Goal: Information Seeking & Learning: Compare options

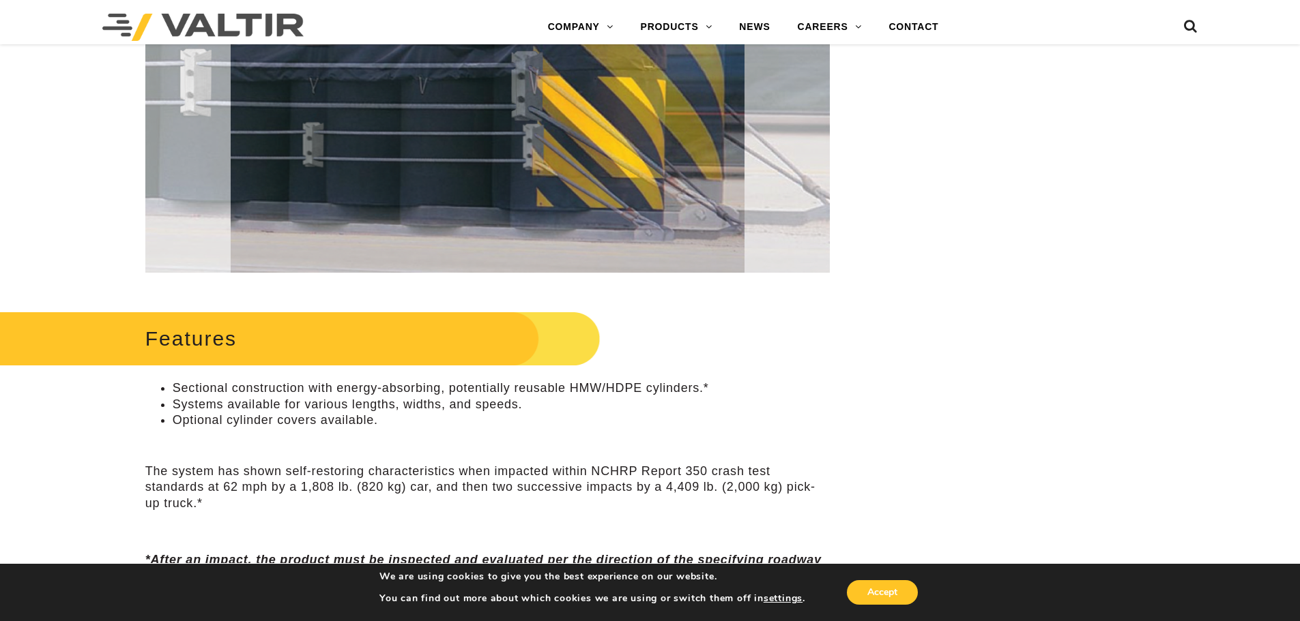
scroll to position [478, 0]
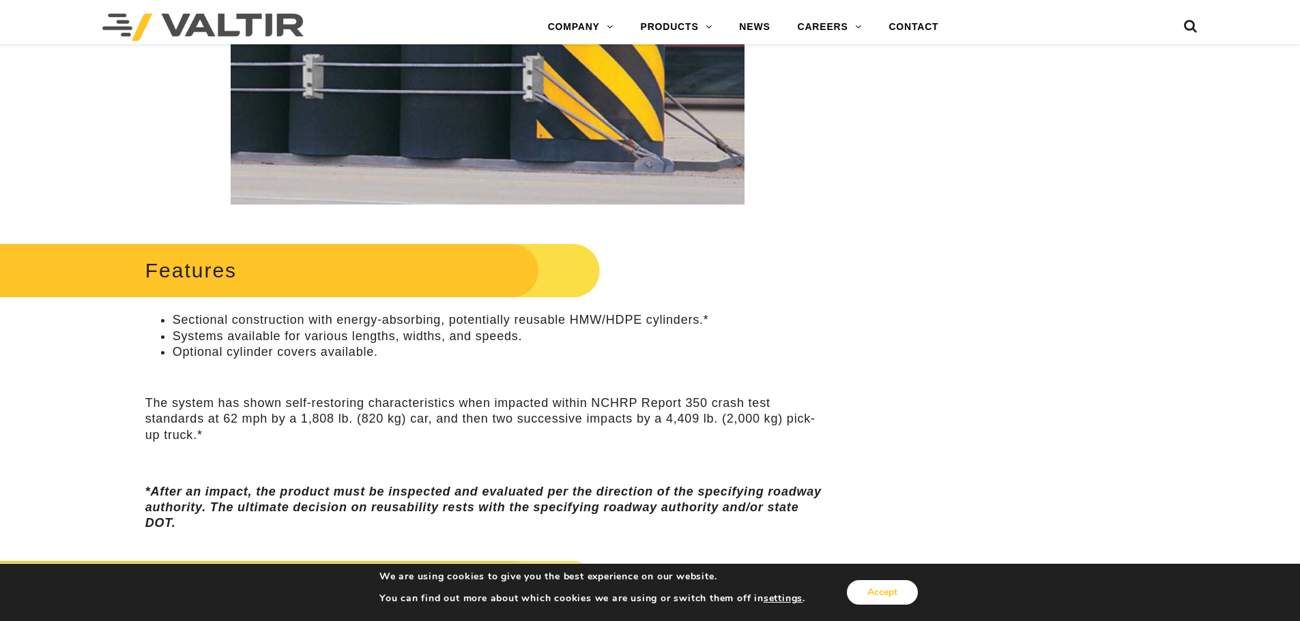
click at [879, 595] on button "Accept" at bounding box center [882, 593] width 71 height 25
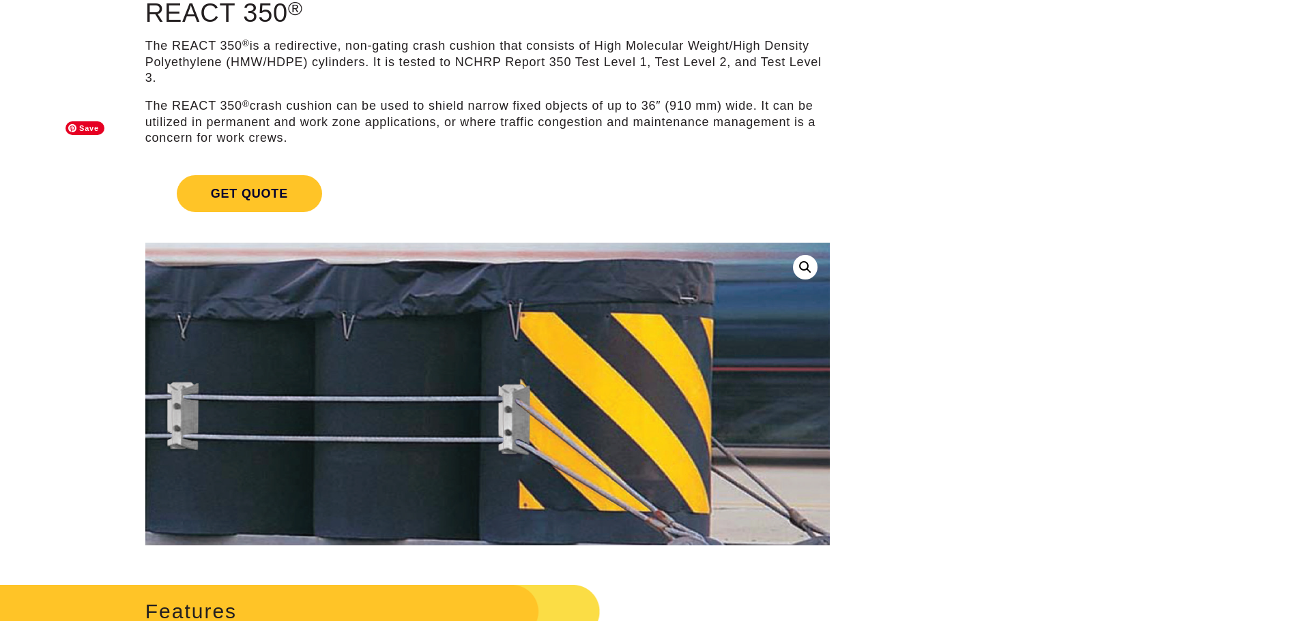
scroll to position [0, 0]
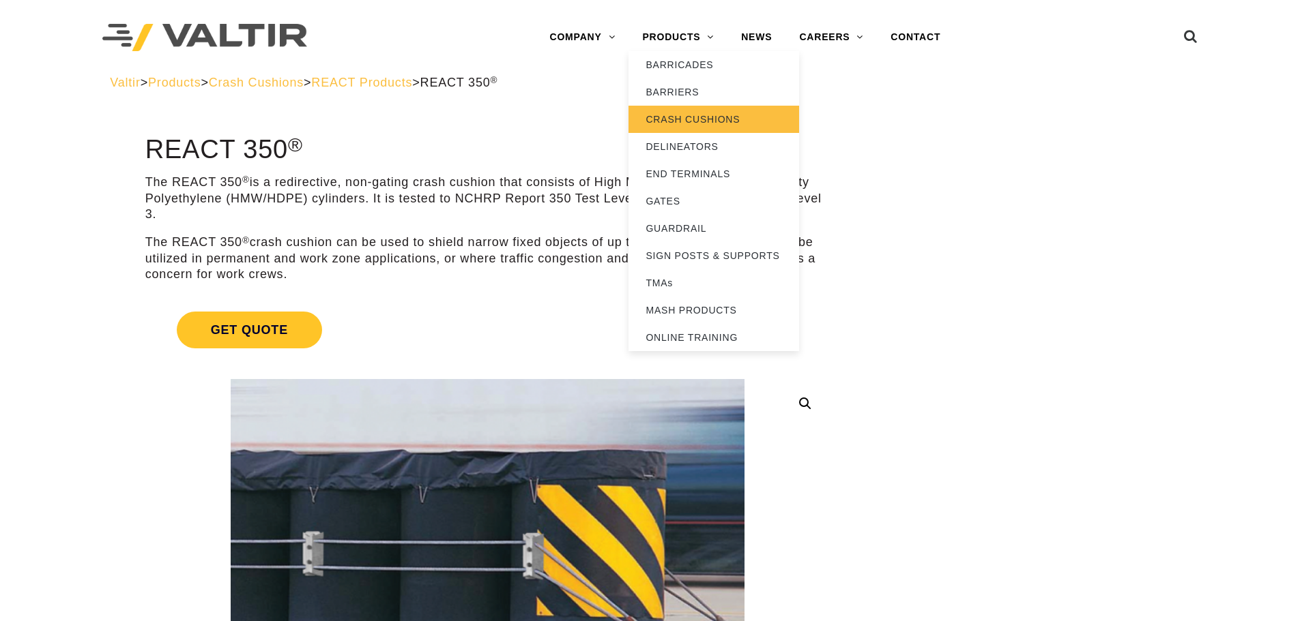
click at [675, 110] on link "CRASH CUSHIONS" at bounding box center [713, 119] width 171 height 27
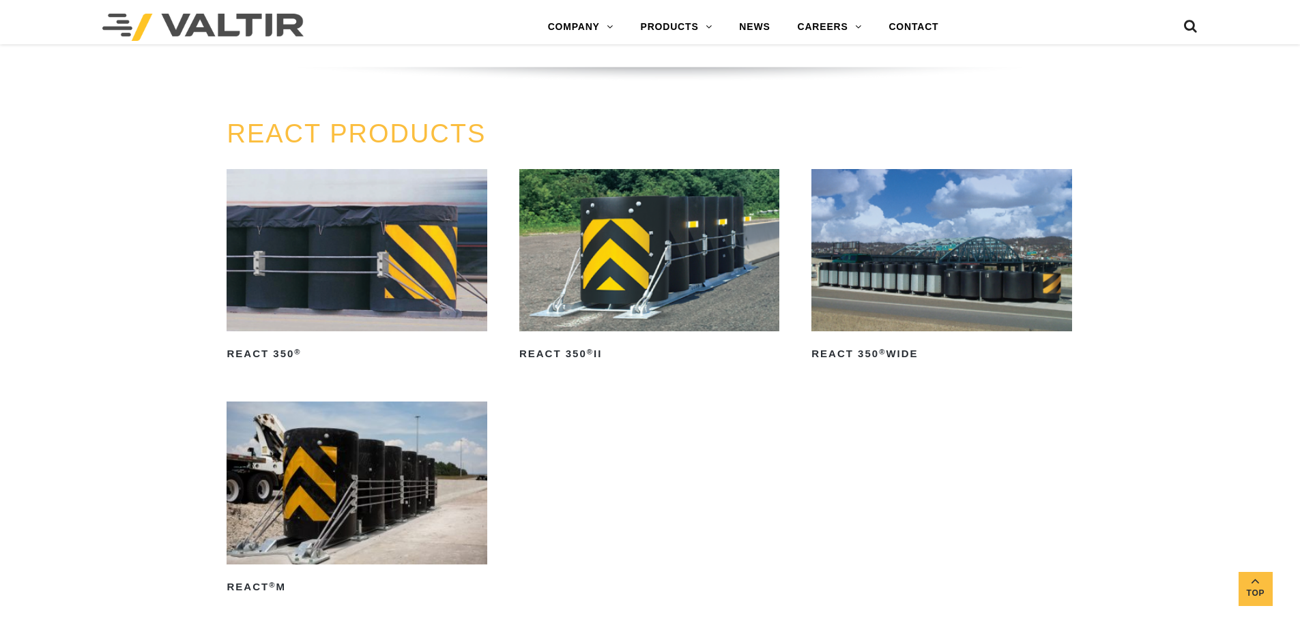
scroll to position [1705, 0]
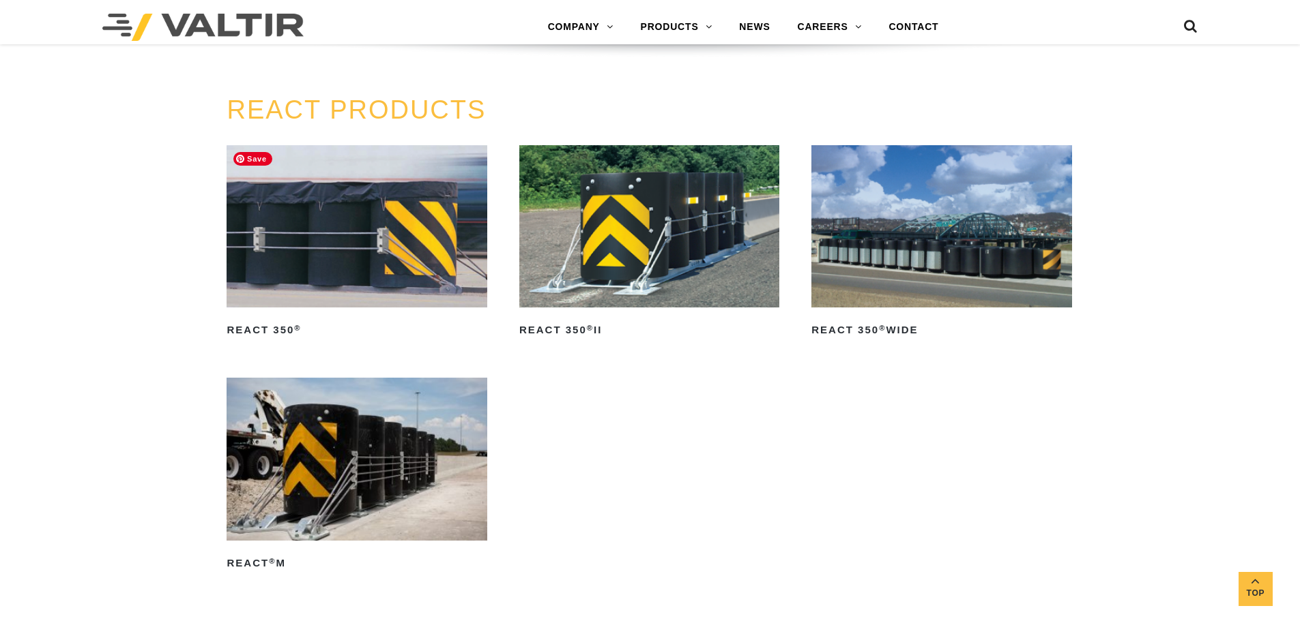
click at [386, 270] on img at bounding box center [356, 226] width 260 height 162
click at [1009, 258] on img at bounding box center [941, 226] width 260 height 162
